Goal: Task Accomplishment & Management: Complete application form

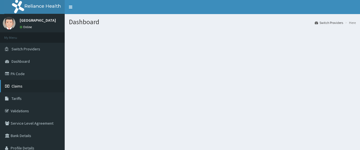
click at [18, 87] on span "Claims" at bounding box center [17, 85] width 11 height 5
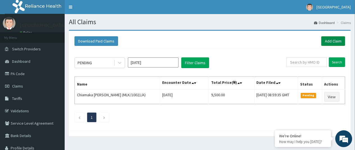
click at [333, 41] on link "Add Claim" at bounding box center [333, 41] width 24 height 10
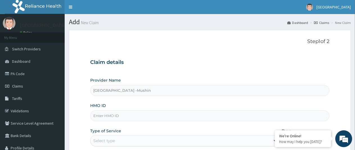
type input "Sentinel Hospital -Mushin"
click at [15, 79] on link "PA Code" at bounding box center [32, 73] width 65 height 12
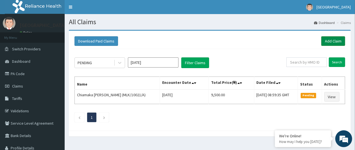
click at [332, 38] on link "Add Claim" at bounding box center [333, 41] width 24 height 10
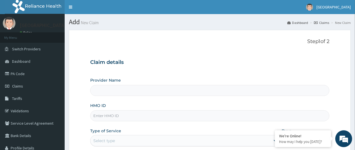
type input "Sentinel Hospital -Mushin"
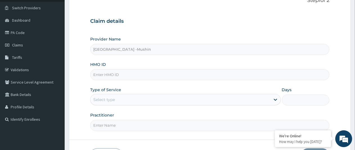
scroll to position [42, 0]
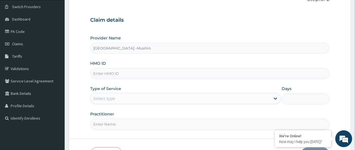
click at [115, 74] on input "HMO ID" at bounding box center [209, 73] width 239 height 11
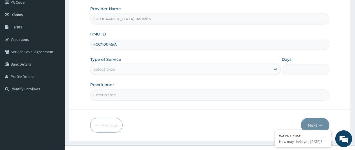
scroll to position [80, 0]
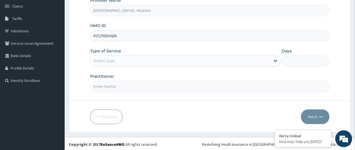
type input "FCC/10045/A"
click at [112, 84] on input "Practitioner" at bounding box center [209, 86] width 239 height 11
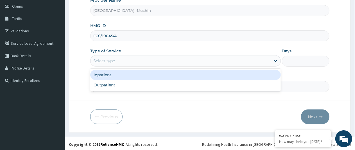
click at [114, 84] on div "Outpatient" at bounding box center [185, 85] width 190 height 10
type input "1"
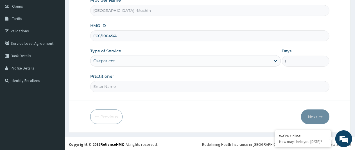
click at [137, 86] on input "Practitioner" at bounding box center [209, 86] width 239 height 11
type input "DR. IJOMA"
click at [312, 116] on button "Next" at bounding box center [315, 116] width 28 height 15
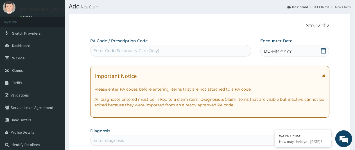
scroll to position [15, 0]
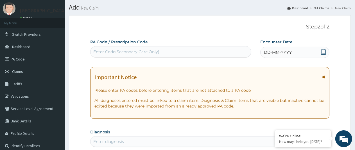
click at [324, 51] on icon at bounding box center [324, 52] width 6 height 6
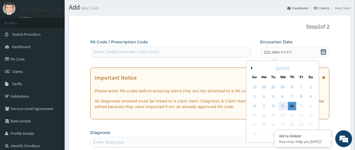
click at [283, 105] on div "13" at bounding box center [282, 106] width 8 height 8
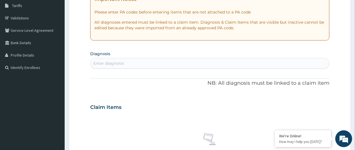
scroll to position [96, 0]
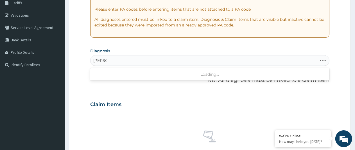
type input "CANDID"
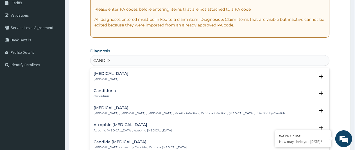
click at [112, 107] on h4 "Candidiasis" at bounding box center [190, 108] width 192 height 4
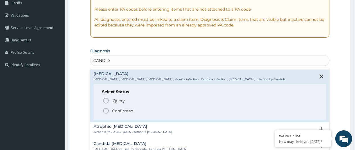
scroll to position [50, 0]
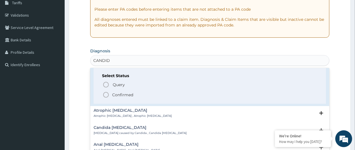
click at [105, 93] on icon "status option filled" at bounding box center [106, 94] width 7 height 7
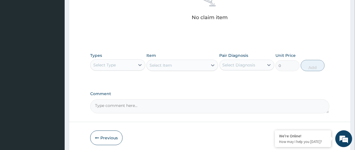
scroll to position [233, 0]
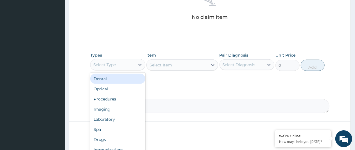
click at [112, 97] on div "Procedures" at bounding box center [117, 99] width 55 height 10
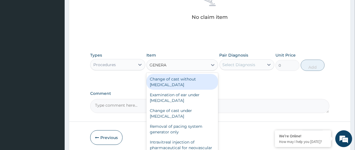
type input "GENERAL"
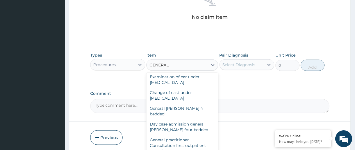
scroll to position [30, 0]
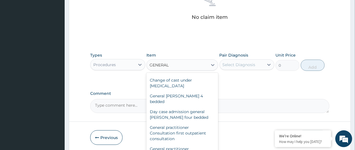
click at [181, 128] on div "General practitioner Consultation first outpatient consultation" at bounding box center [182, 132] width 72 height 21
type input "3000"
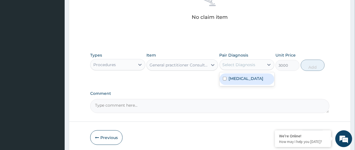
click at [239, 78] on label "Candidiasis" at bounding box center [246, 79] width 35 height 6
checkbox input "true"
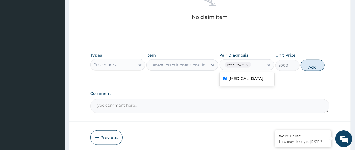
click at [315, 68] on button "Add" at bounding box center [313, 65] width 24 height 11
type input "0"
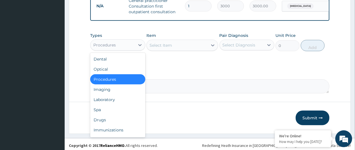
click at [105, 124] on div "Drugs" at bounding box center [117, 120] width 55 height 10
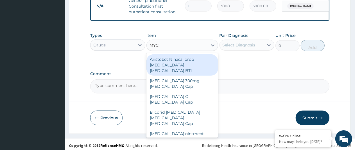
type input "MYCO"
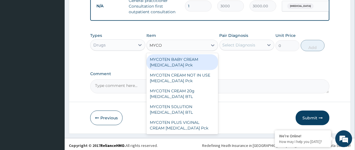
click at [194, 126] on div "MYCOTEN PLUS VIGINAL CREAM Clotrimazole Pck" at bounding box center [182, 125] width 72 height 16
type input "1380"
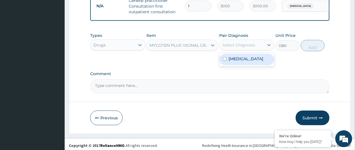
click at [226, 61] on input "checkbox" at bounding box center [225, 59] width 4 height 4
checkbox input "true"
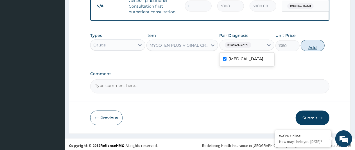
click at [310, 51] on button "Add" at bounding box center [313, 45] width 24 height 11
type input "0"
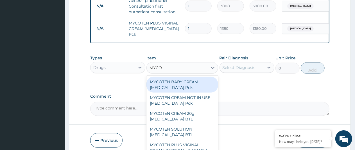
type input "MYCOT"
click at [176, 120] on div "MYCOTEN CREAM 20g Clotrimazole BTL" at bounding box center [182, 116] width 72 height 16
type input "552"
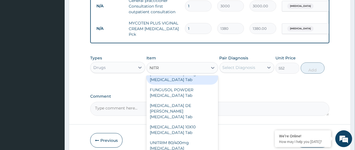
scroll to position [2, 0]
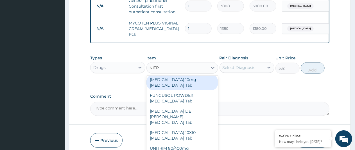
type input "NITRO"
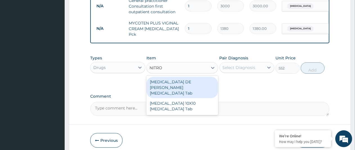
scroll to position [0, 0]
click at [180, 105] on div "NITROFURANTOIN 10X10 Nitrofurantoin Tab" at bounding box center [182, 106] width 72 height 16
type input "264.5"
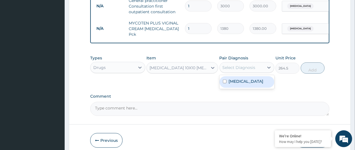
click at [240, 84] on label "Candidiasis" at bounding box center [246, 81] width 35 height 6
checkbox input "true"
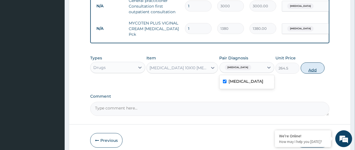
click at [314, 70] on button "Add" at bounding box center [313, 67] width 24 height 11
type input "0"
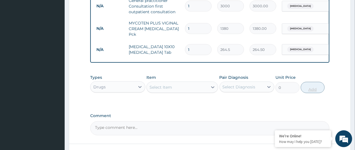
type input "15"
type input "3967.50"
type input "15"
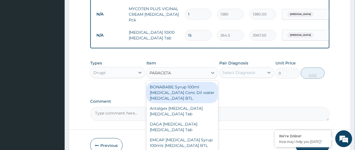
scroll to position [274, 0]
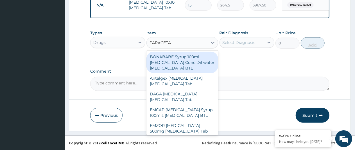
type input "PARACETA"
click at [213, 135] on footer "Redefining Heath Insurance in Africa using Telemedicine and Data Science! Copyr…" at bounding box center [210, 142] width 290 height 14
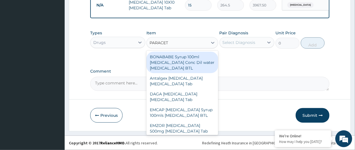
type input "PARACETA"
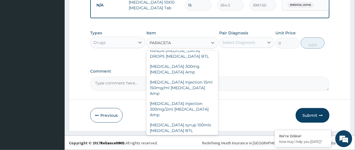
scroll to position [214, 0]
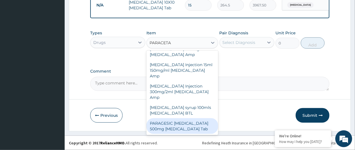
click at [181, 124] on div "PARAGESIC PARACETAMOL 500mg Acetaminophen Tab" at bounding box center [182, 126] width 72 height 16
type input "17.25"
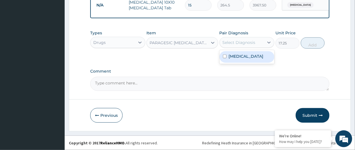
click at [248, 42] on div "Select Diagnosis" at bounding box center [239, 43] width 33 height 6
click at [246, 58] on label "Candidiasis" at bounding box center [246, 56] width 35 height 6
checkbox input "true"
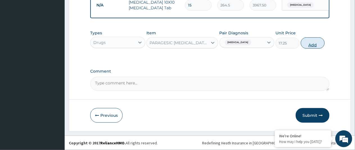
click at [313, 46] on button "Add" at bounding box center [313, 42] width 24 height 11
type input "0"
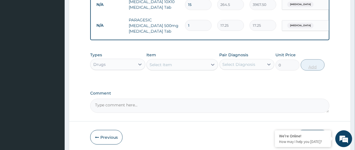
type input "18"
type input "310.50"
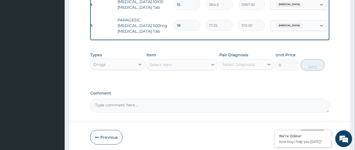
type input "18"
click at [203, 68] on div "Select Item" at bounding box center [177, 64] width 61 height 9
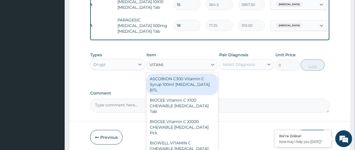
type input "VITAMIN"
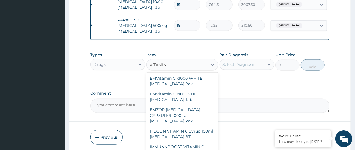
scroll to position [190, 0]
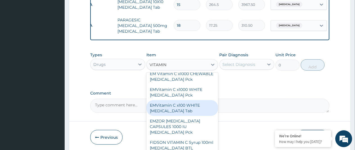
click at [181, 100] on div "EMVitamin C x100 WHITE Ascorbic Acid Tab" at bounding box center [182, 108] width 72 height 16
type input "391"
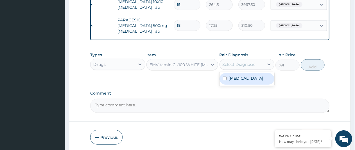
click at [237, 64] on div "Select Diagnosis" at bounding box center [239, 65] width 33 height 6
click at [242, 78] on label "Candidiasis" at bounding box center [246, 78] width 35 height 6
checkbox input "true"
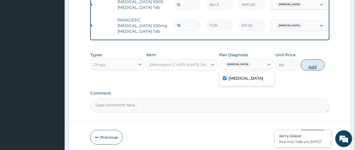
click at [315, 67] on button "Add" at bounding box center [313, 64] width 24 height 11
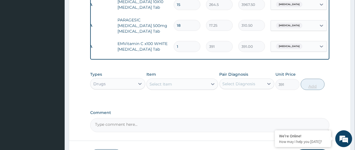
type input "0"
click at [180, 85] on div "Select Item" at bounding box center [177, 84] width 61 height 9
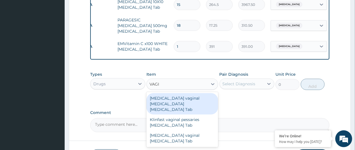
type input "VAGIN"
click at [184, 101] on div "Clotrimazole vaginal pessary Clotrimazole Tab" at bounding box center [182, 103] width 72 height 21
type input "12075"
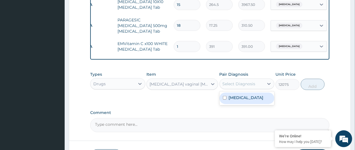
click at [236, 82] on div "Select Diagnosis" at bounding box center [239, 84] width 33 height 6
click at [237, 100] on label "Candidiasis" at bounding box center [246, 98] width 35 height 6
checkbox input "true"
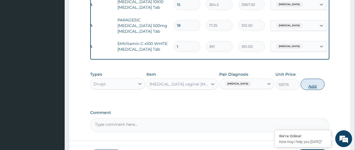
click at [314, 88] on button "Add" at bounding box center [313, 84] width 24 height 11
type input "0"
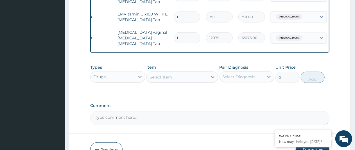
scroll to position [336, 0]
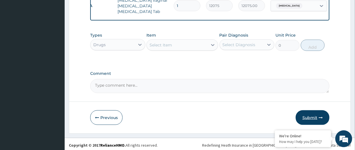
click at [314, 116] on button "Submit" at bounding box center [313, 117] width 34 height 15
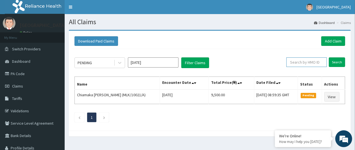
click at [303, 62] on input "text" at bounding box center [306, 62] width 40 height 10
type input "FCC/10045/A"
click at [334, 61] on input "Search" at bounding box center [337, 62] width 16 height 10
